Goal: Contribute content: Contribute content

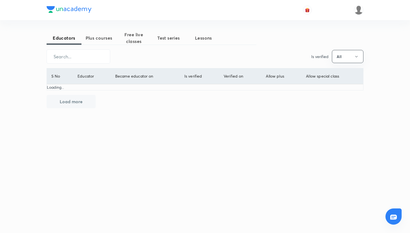
click at [99, 42] on button "Plus courses" at bounding box center [98, 37] width 35 height 13
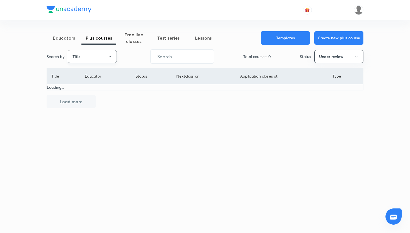
click at [105, 56] on button "Title" at bounding box center [92, 56] width 49 height 13
click at [95, 83] on span "Username" at bounding box center [92, 84] width 42 height 6
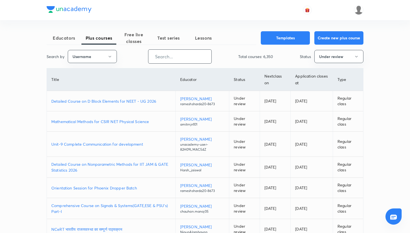
click at [165, 59] on input "text" at bounding box center [179, 56] width 63 height 14
paste input "shipramishra1803"
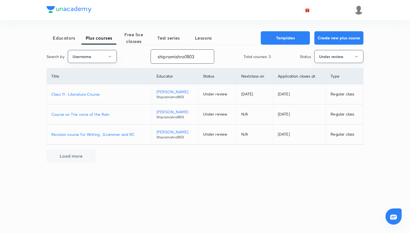
click at [92, 93] on p "Class 11 : Literature Course" at bounding box center [99, 94] width 96 height 6
click at [197, 53] on input "shipramishra1803" at bounding box center [182, 56] width 63 height 14
paste input "unacademy-user-yfnao2zndkvg"
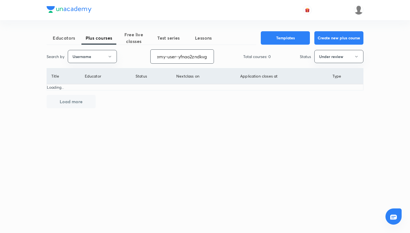
type input "unacademy-user-yfnao2zndkvg"
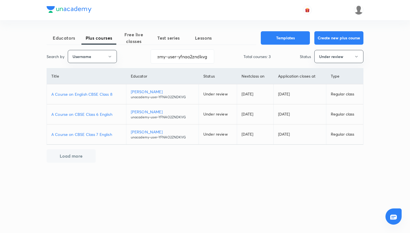
scroll to position [0, 0]
click at [99, 94] on p "A Course on English CBSE Class 8" at bounding box center [86, 94] width 70 height 6
click at [102, 115] on p "A Course on CBSE Class 6 English" at bounding box center [86, 114] width 70 height 6
click at [90, 135] on p "A Course on CBSE Class 7 English" at bounding box center [86, 134] width 70 height 6
click at [23, 45] on div "Educators Plus courses Free live classes Test series Lessons Templates Create n…" at bounding box center [205, 116] width 410 height 233
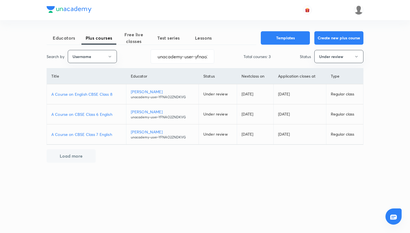
click at [93, 13] on div at bounding box center [205, 10] width 317 height 20
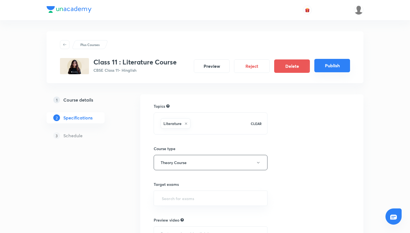
click at [338, 66] on button "Publish" at bounding box center [332, 65] width 36 height 13
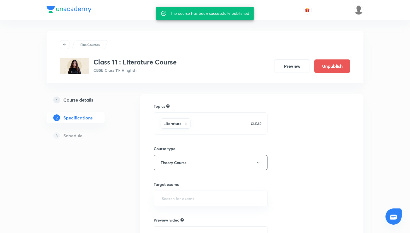
click at [204, 56] on div "Plus Courses Class 11 : Literature Course CBSE Class 11 • Hinglish Preview Unpu…" at bounding box center [205, 57] width 290 height 34
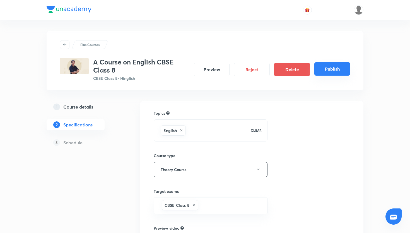
click at [323, 73] on button "Publish" at bounding box center [332, 68] width 36 height 13
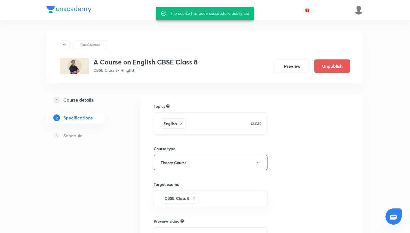
click at [124, 30] on div "Plus Courses A Course on English CBSE Class 8 CBSE Class 8 • Hinglish Preview U…" at bounding box center [205, 166] width 317 height 292
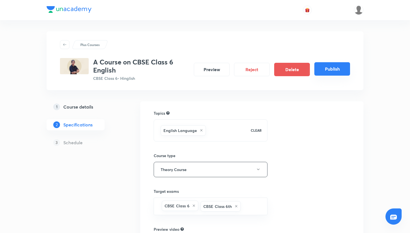
click at [324, 67] on button "Publish" at bounding box center [332, 68] width 36 height 13
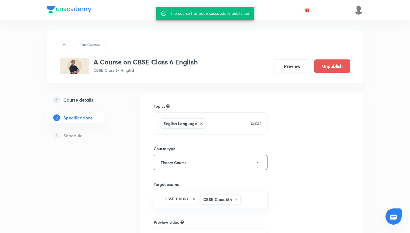
click at [171, 31] on div "Plus Courses A Course on CBSE Class 6 English CBSE Class 6 • Hinglish Preview U…" at bounding box center [205, 57] width 317 height 52
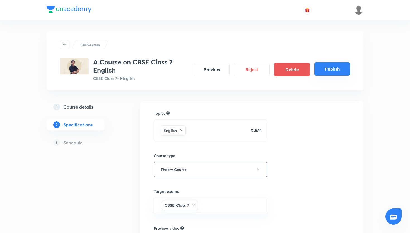
click at [328, 66] on button "Publish" at bounding box center [332, 68] width 36 height 13
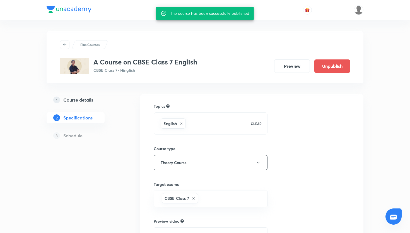
click at [150, 64] on h3 "A Course on CBSE Class 7 English" at bounding box center [145, 62] width 104 height 8
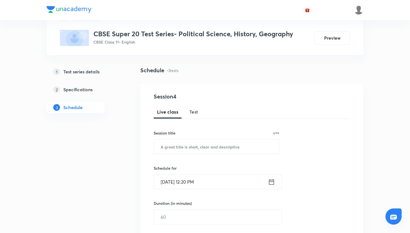
scroll to position [35, 0]
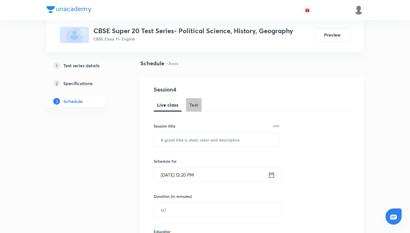
click at [190, 110] on button "Test" at bounding box center [194, 104] width 16 height 13
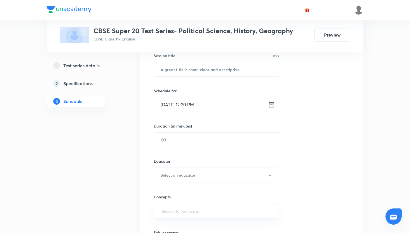
scroll to position [98, 0]
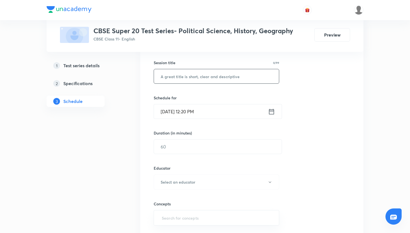
click at [179, 82] on input "text" at bounding box center [216, 76] width 125 height 14
paste input "CBSE Super 20 Test Series- Political Sceince"
click at [262, 78] on input "CBSE Super 20 Test Series- Political Sceince" at bounding box center [216, 76] width 125 height 14
type input "CBSE Super 20 Test Series- Political Sceince"
click at [291, 88] on div "Session 4 Live class Test Session title 44/99 CBSE Super 20 Test Series- Politi…" at bounding box center [252, 152] width 196 height 261
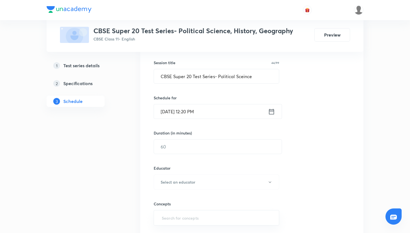
click at [271, 112] on icon at bounding box center [271, 112] width 7 height 8
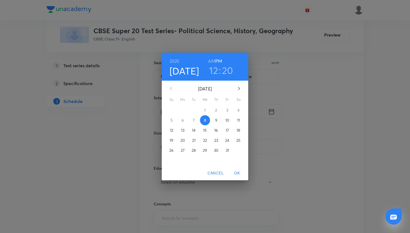
click at [174, 128] on span "12" at bounding box center [171, 130] width 10 height 6
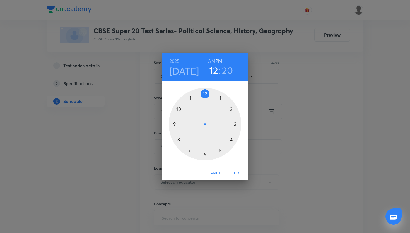
click at [189, 99] on div at bounding box center [205, 124] width 73 height 73
click at [204, 94] on div at bounding box center [205, 124] width 73 height 73
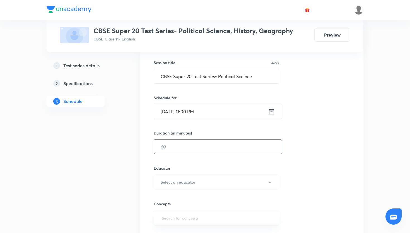
scroll to position [109, 0]
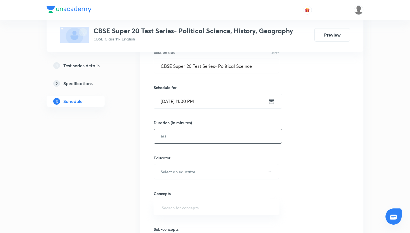
click at [204, 142] on input "text" at bounding box center [218, 136] width 128 height 14
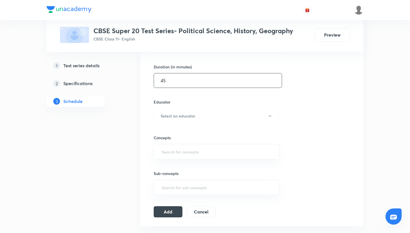
scroll to position [165, 0]
type input "45"
click at [206, 120] on button "Select an educator" at bounding box center [217, 115] width 126 height 15
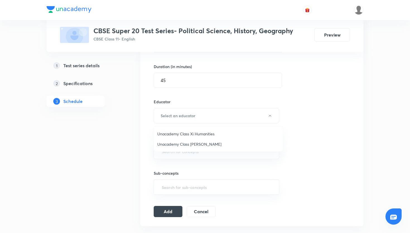
click at [137, 113] on div at bounding box center [205, 116] width 410 height 233
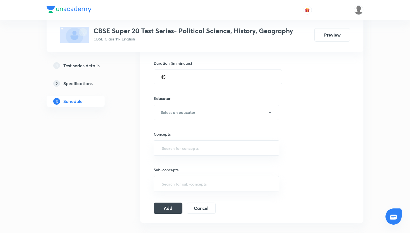
scroll to position [171, 0]
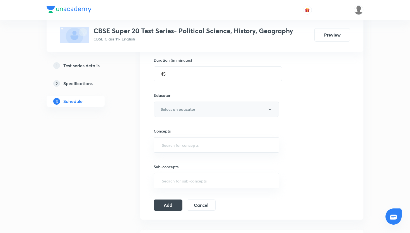
click at [178, 109] on h6 "Select an educator" at bounding box center [178, 109] width 35 height 6
click at [182, 126] on span "Unacademy Class Xi Humanities" at bounding box center [218, 127] width 122 height 6
click at [132, 137] on div "Test Series CBSE Super 20 Test Series- Political Science, History, Geography CB…" at bounding box center [205, 144] width 317 height 568
click at [182, 143] on input "text" at bounding box center [217, 145] width 112 height 10
type input "e"
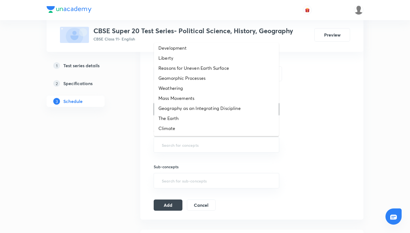
scroll to position [0, 0]
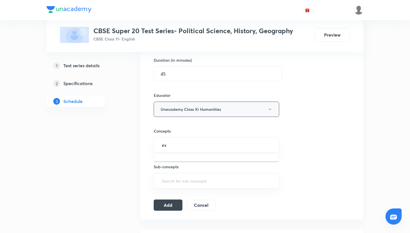
type input "e"
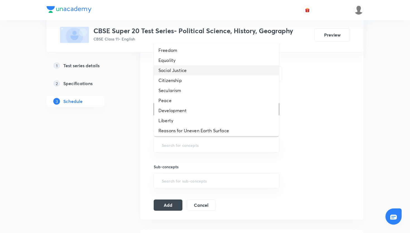
click at [190, 74] on li "Social Justice" at bounding box center [216, 70] width 125 height 10
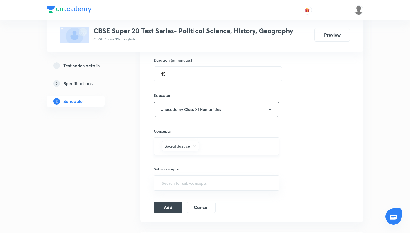
click at [195, 145] on icon at bounding box center [194, 145] width 3 height 3
type input "de"
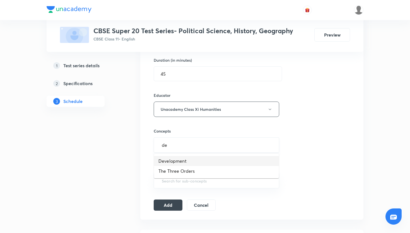
click at [185, 159] on li "Development" at bounding box center [216, 161] width 125 height 10
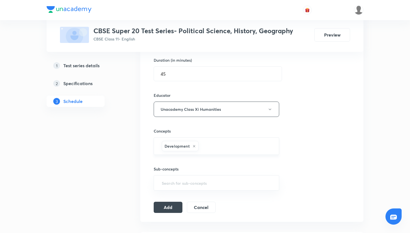
click at [176, 201] on div "Session 4 Live class Test Session title 44/99 CBSE Super 20 Test Series- Politi…" at bounding box center [252, 81] width 196 height 264
click at [175, 208] on button "Add" at bounding box center [168, 206] width 29 height 11
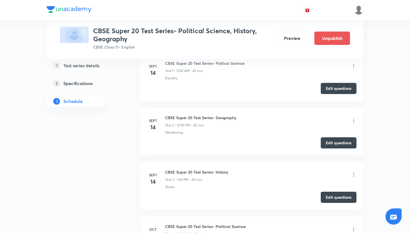
scroll to position [185, 0]
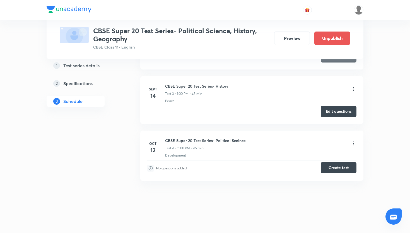
click at [334, 169] on button "Create test" at bounding box center [339, 167] width 36 height 11
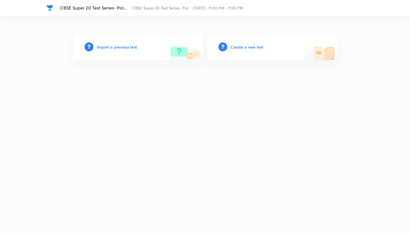
click at [243, 50] on div "Create a new test" at bounding box center [271, 46] width 129 height 27
click at [243, 48] on h6 "Create a new test" at bounding box center [247, 47] width 33 height 6
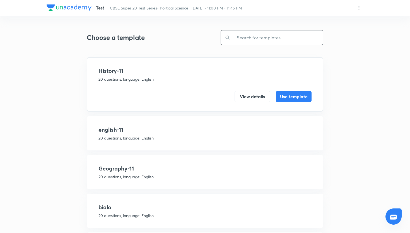
click at [255, 39] on input "text" at bounding box center [276, 37] width 93 height 14
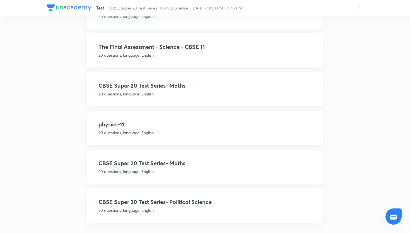
scroll to position [242, 0]
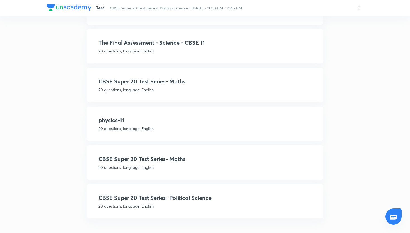
type input "s"
click at [182, 205] on p "20 questions, language: English" at bounding box center [204, 206] width 213 height 6
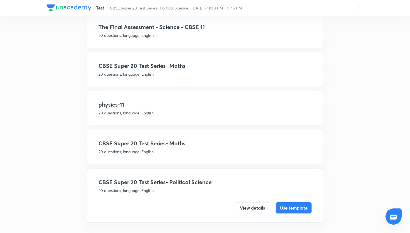
scroll to position [222, 0]
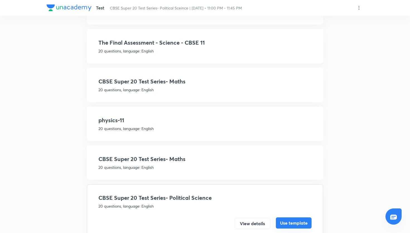
click at [301, 224] on button "Use template" at bounding box center [294, 222] width 36 height 11
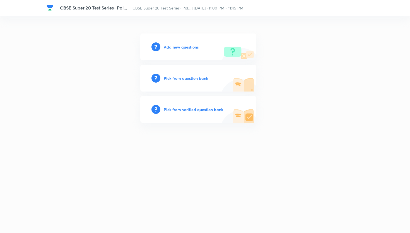
click at [201, 78] on h6 "Pick from question bank" at bounding box center [186, 78] width 44 height 6
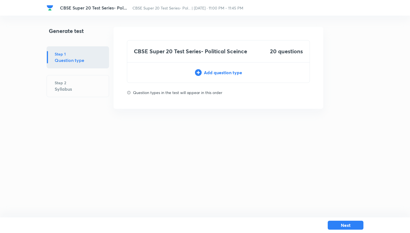
click at [208, 79] on div "CBSE Super 20 Test Series- Political Sceince 20 questions Add question type" at bounding box center [218, 61] width 183 height 43
click at [208, 69] on div "CBSE Super 20 Test Series- Political Sceince 20 questions Add question type" at bounding box center [218, 61] width 183 height 43
click at [209, 74] on div "Add question type" at bounding box center [218, 72] width 182 height 7
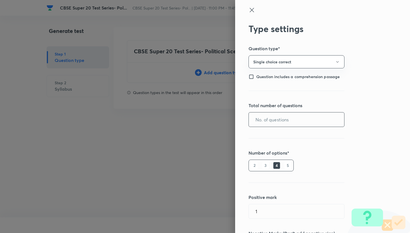
click at [274, 116] on input "text" at bounding box center [296, 119] width 95 height 14
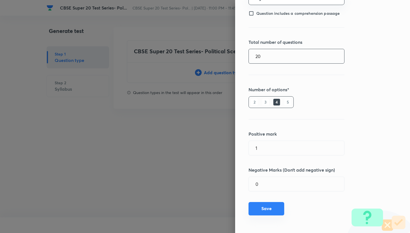
type input "20"
click at [276, 204] on button "Save" at bounding box center [266, 208] width 36 height 13
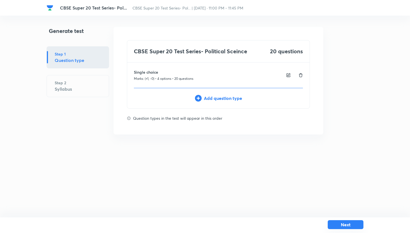
click at [332, 225] on button "Next" at bounding box center [346, 224] width 36 height 9
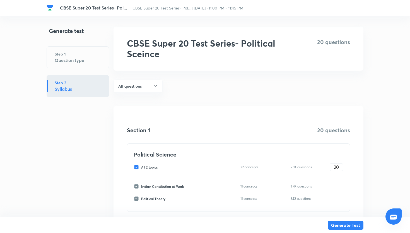
scroll to position [32, 0]
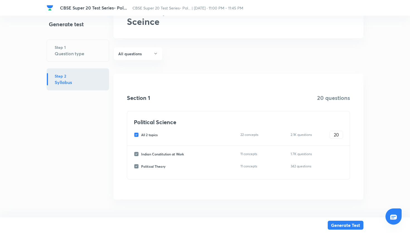
click at [141, 137] on input "All 2 topics" at bounding box center [137, 134] width 7 height 5
checkbox input "false"
click at [138, 154] on input "Indian Constitution at Work" at bounding box center [137, 153] width 7 height 5
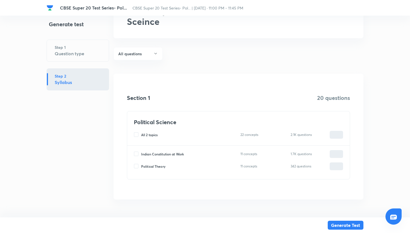
checkbox input "true"
type input "0"
click at [336, 153] on input "0" at bounding box center [336, 154] width 13 height 10
type input "20"
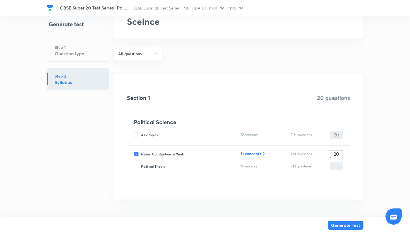
type input "20"
click at [255, 160] on div "Indian Constitution at Work 11 concepts 1.7K questions 20 ​ Political Theory 11…" at bounding box center [238, 162] width 223 height 33
click at [255, 158] on div "Indian Constitution at Work 11 concepts 1.7K questions 20 ​ Political Theory 11…" at bounding box center [238, 162] width 223 height 33
click at [255, 155] on h6 "11 concepts" at bounding box center [250, 154] width 21 height 6
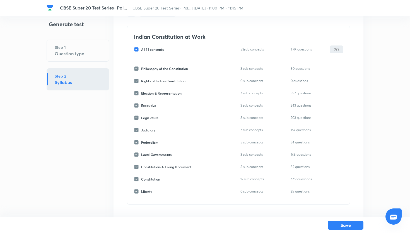
click at [137, 50] on input "All 11 concepts" at bounding box center [137, 49] width 7 height 5
checkbox input "false"
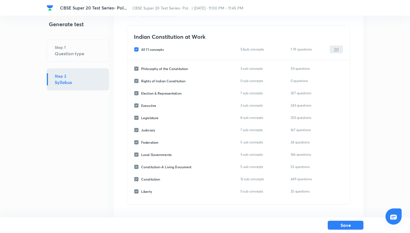
checkbox input "false"
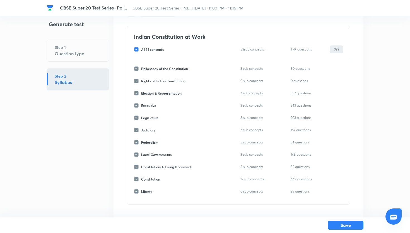
checkbox input "false"
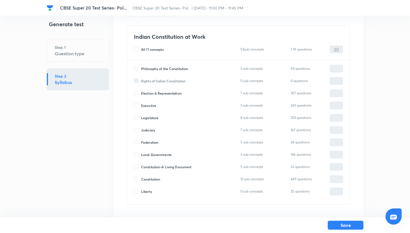
click at [137, 103] on input "Executive" at bounding box center [137, 105] width 7 height 5
checkbox input "true"
click at [334, 104] on input "0" at bounding box center [336, 106] width 13 height 10
type input "20"
click at [354, 224] on button "Save" at bounding box center [346, 224] width 36 height 9
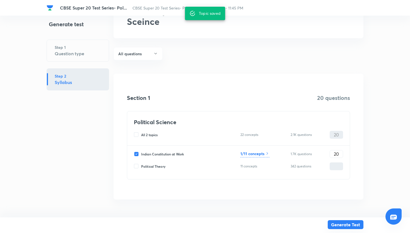
click at [354, 224] on button "Generate Test" at bounding box center [346, 224] width 36 height 9
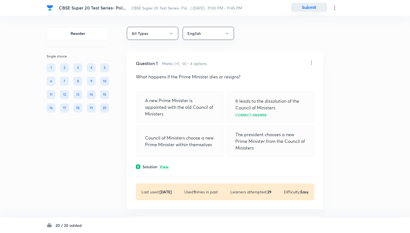
click at [315, 5] on button "Submit" at bounding box center [309, 7] width 36 height 9
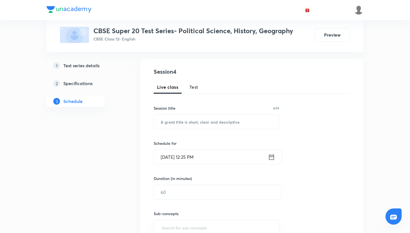
scroll to position [59, 0]
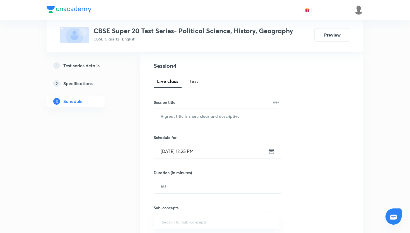
click at [193, 85] on button "Test" at bounding box center [194, 80] width 16 height 13
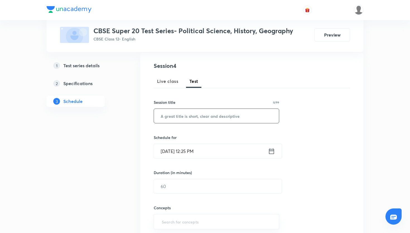
click at [192, 111] on input "text" at bounding box center [216, 116] width 125 height 14
paste input "CBSE Super 20 Test Series- Political Sceince"
type input "CBSE Super 20 Test Series- Political Sceince"
click at [272, 152] on icon at bounding box center [271, 151] width 7 height 8
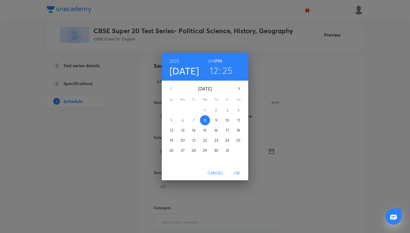
click at [174, 129] on span "12" at bounding box center [171, 130] width 10 height 6
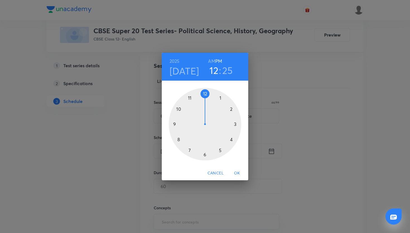
click at [191, 96] on div at bounding box center [205, 124] width 73 height 73
click at [203, 94] on div at bounding box center [205, 124] width 73 height 73
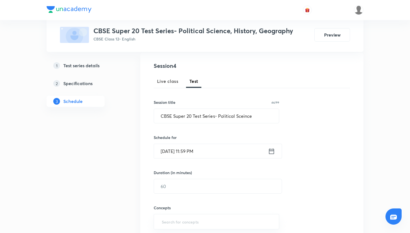
click at [273, 150] on icon at bounding box center [271, 151] width 5 height 6
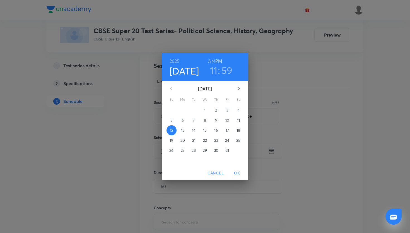
click at [222, 72] on h3 "59" at bounding box center [226, 70] width 11 height 12
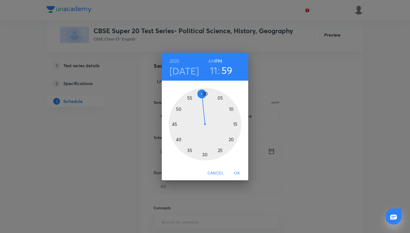
click at [203, 91] on div at bounding box center [205, 124] width 73 height 73
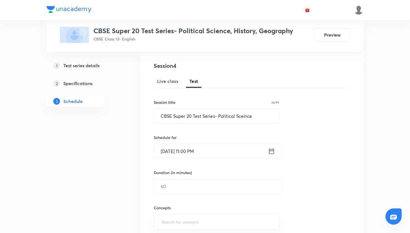
click at [272, 153] on icon at bounding box center [271, 151] width 7 height 8
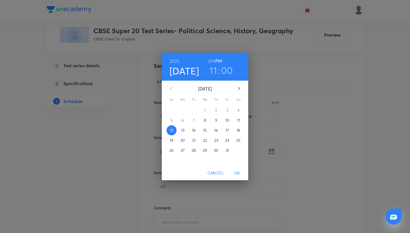
click at [213, 61] on h6 "AM" at bounding box center [211, 61] width 7 height 8
click at [241, 170] on span "OK" at bounding box center [236, 173] width 13 height 7
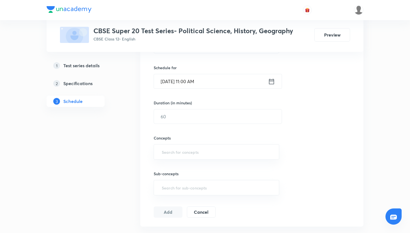
scroll to position [137, 0]
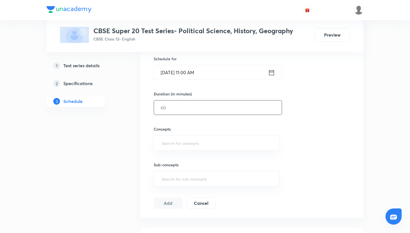
click at [175, 102] on input "text" at bounding box center [218, 107] width 128 height 14
type input "45"
click at [168, 145] on input "text" at bounding box center [217, 143] width 112 height 10
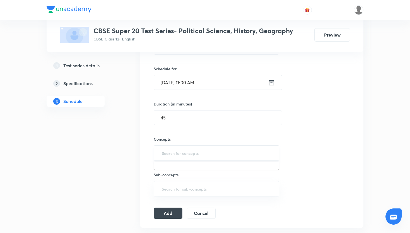
scroll to position [128, 0]
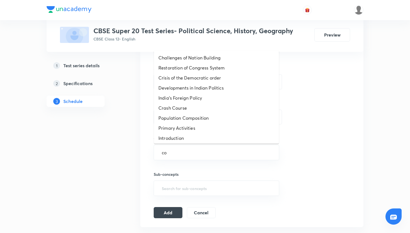
type input "con"
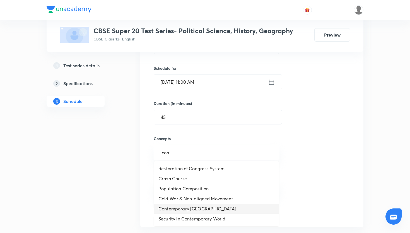
click at [187, 204] on li "Contemporary [GEOGRAPHIC_DATA]" at bounding box center [216, 209] width 125 height 10
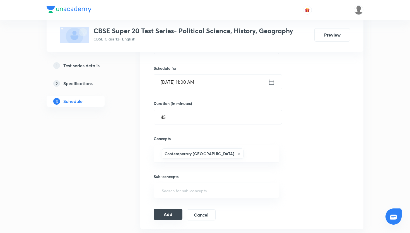
click at [176, 210] on button "Add" at bounding box center [168, 214] width 29 height 11
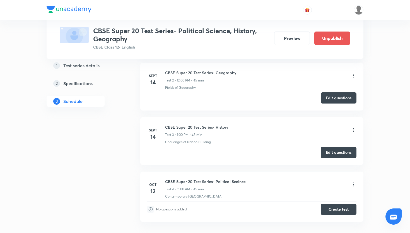
scroll to position [185, 0]
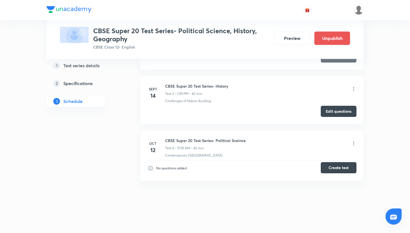
click at [333, 168] on button "Create test" at bounding box center [339, 167] width 36 height 11
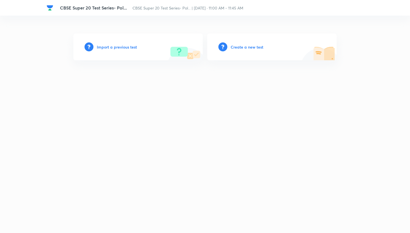
click at [251, 48] on h6 "Create a new test" at bounding box center [247, 47] width 33 height 6
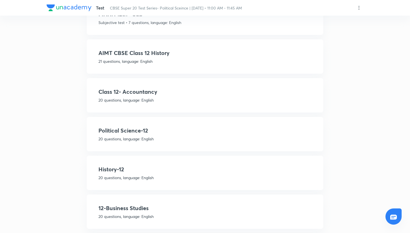
scroll to position [426, 0]
click at [131, 127] on h4 "Political Science-12" at bounding box center [204, 130] width 213 height 8
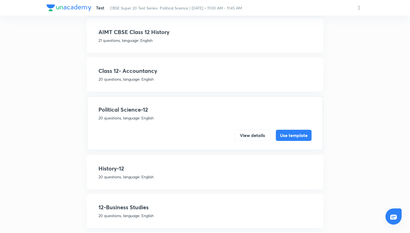
scroll to position [406, 0]
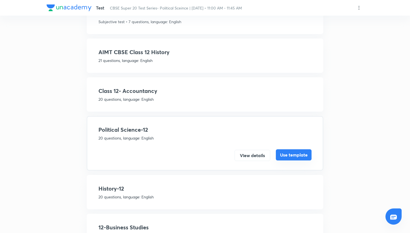
click at [290, 153] on button "Use template" at bounding box center [294, 154] width 36 height 11
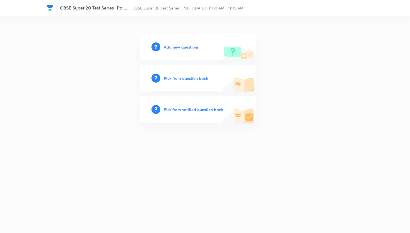
click at [192, 80] on h6 "Pick from question bank" at bounding box center [186, 78] width 44 height 6
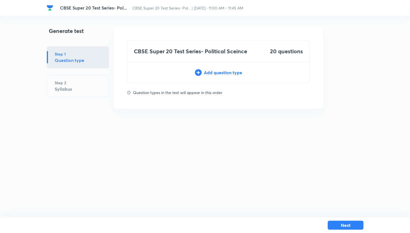
click at [240, 74] on div "Add question type" at bounding box center [218, 72] width 182 height 7
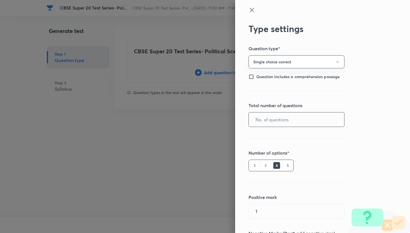
click at [280, 125] on input "text" at bounding box center [296, 119] width 95 height 14
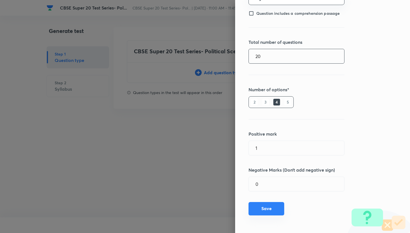
type input "20"
click at [279, 207] on button "Save" at bounding box center [266, 208] width 36 height 13
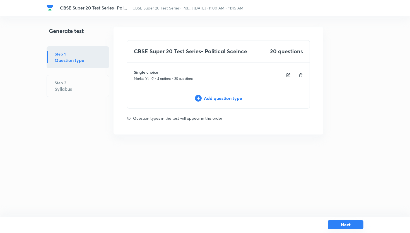
click at [342, 223] on button "Next" at bounding box center [346, 224] width 36 height 9
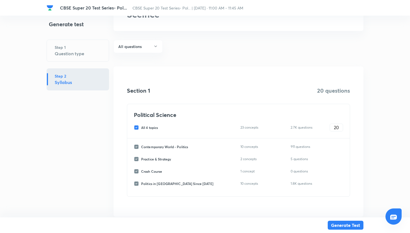
scroll to position [53, 0]
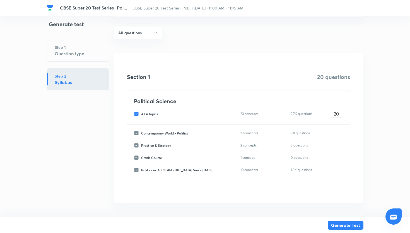
click at [137, 115] on input "All 4 topics" at bounding box center [137, 113] width 7 height 5
checkbox input "false"
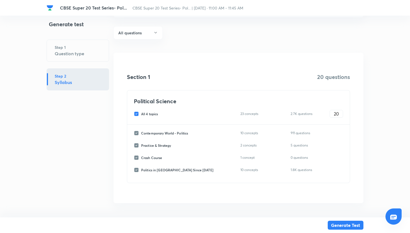
checkbox input "false"
click at [137, 133] on input "Contemporary World - Politics" at bounding box center [137, 133] width 7 height 5
checkbox input "true"
type input "0"
click at [334, 133] on input "0" at bounding box center [336, 133] width 13 height 10
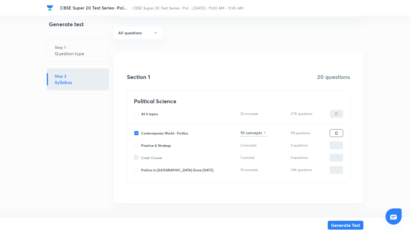
type input "20"
click at [263, 133] on icon at bounding box center [264, 132] width 4 height 4
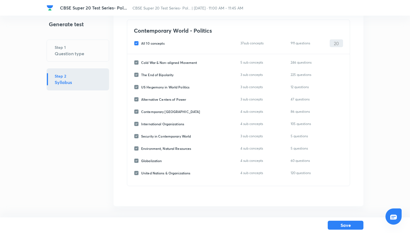
click at [139, 41] on input "All 10 concepts" at bounding box center [137, 43] width 7 height 5
checkbox input "false"
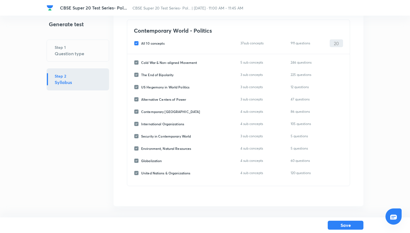
checkbox input "false"
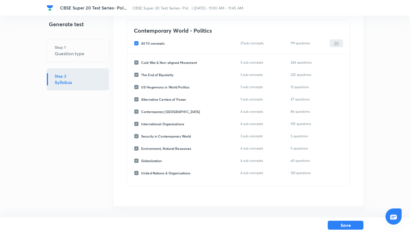
checkbox input "false"
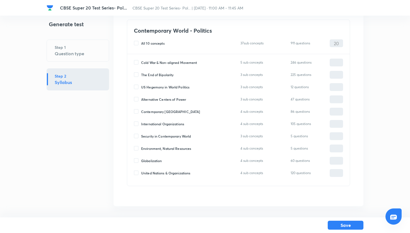
click at [136, 110] on input "Contemporary South Asia" at bounding box center [137, 111] width 7 height 5
checkbox input "true"
click at [332, 112] on input "0" at bounding box center [336, 112] width 13 height 10
type input "20"
click at [352, 223] on button "Save" at bounding box center [346, 224] width 36 height 9
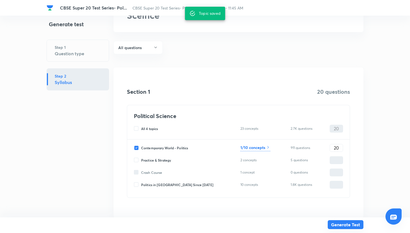
click at [352, 223] on button "Generate Test" at bounding box center [346, 224] width 36 height 9
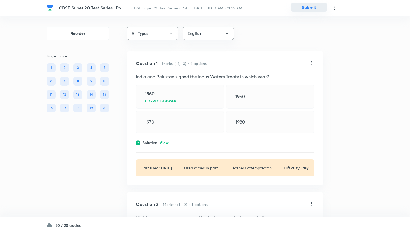
click at [308, 8] on button "Submit" at bounding box center [309, 7] width 36 height 9
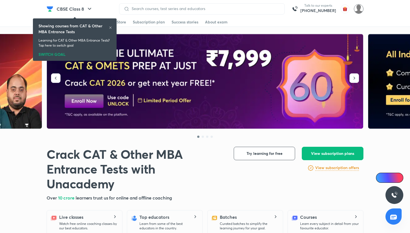
click at [359, 11] on img at bounding box center [358, 8] width 9 height 9
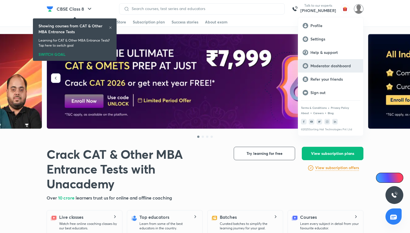
click at [329, 68] on p "Moderator dashboard" at bounding box center [334, 65] width 48 height 5
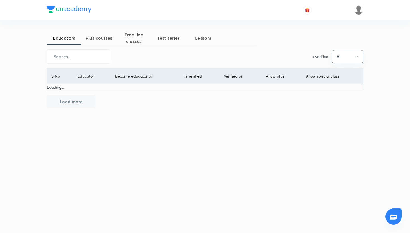
click at [98, 41] on span "Plus courses" at bounding box center [98, 38] width 35 height 7
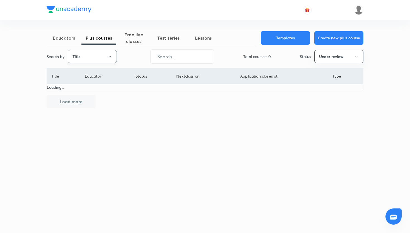
click at [92, 56] on button "Title" at bounding box center [92, 56] width 49 height 13
click at [91, 83] on span "Username" at bounding box center [92, 84] width 42 height 6
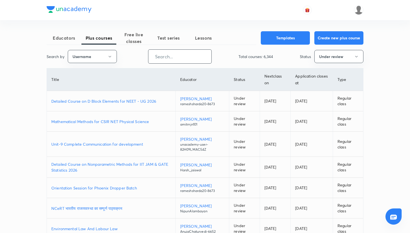
click at [158, 60] on input "text" at bounding box center [179, 56] width 63 height 14
paste input "[PERSON_NAME]"
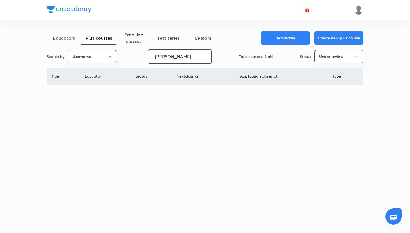
type input "[PERSON_NAME]"
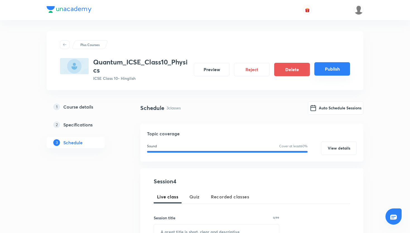
click at [337, 72] on button "Publish" at bounding box center [332, 68] width 36 height 13
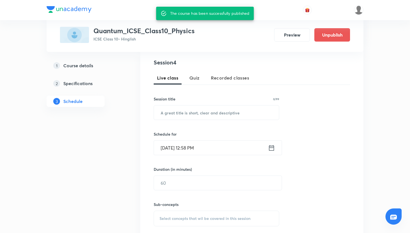
scroll to position [332, 0]
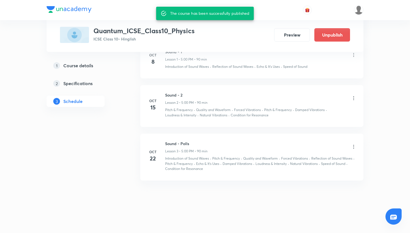
click at [173, 14] on div "The course has been successfully published" at bounding box center [209, 13] width 79 height 10
